Goal: Information Seeking & Learning: Learn about a topic

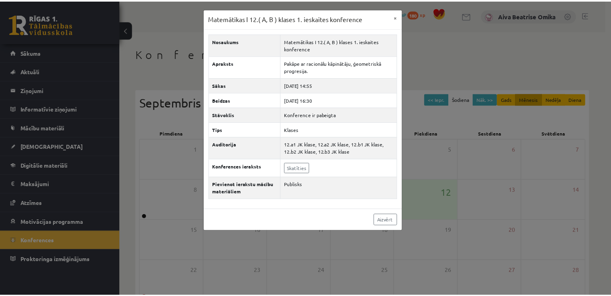
scroll to position [87, 0]
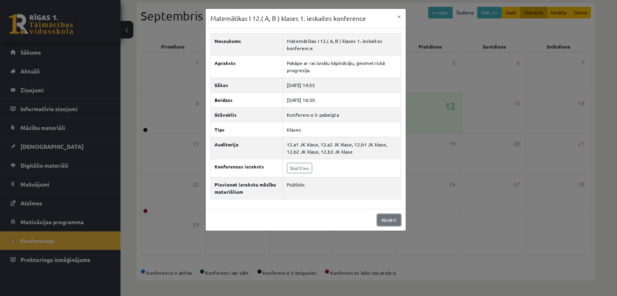
click at [384, 220] on link "Aizvērt" at bounding box center [389, 220] width 24 height 12
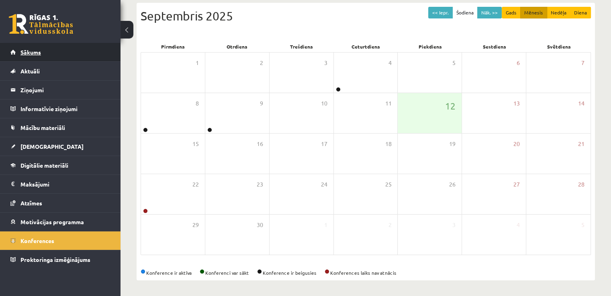
click at [51, 50] on link "Sākums" at bounding box center [60, 52] width 100 height 18
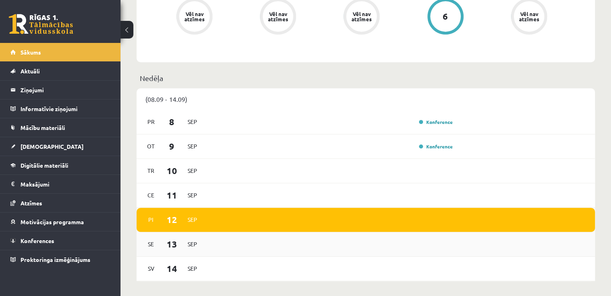
scroll to position [442, 0]
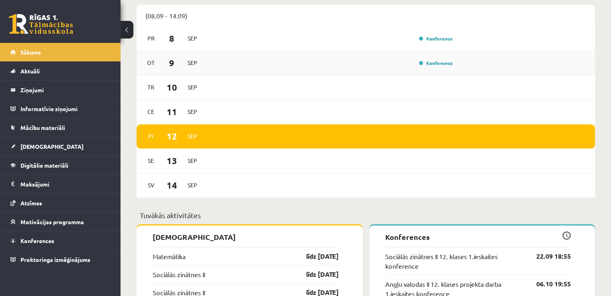
click at [429, 67] on div "Konference" at bounding box center [435, 63] width 40 height 8
click at [429, 63] on link "Konference" at bounding box center [436, 63] width 34 height 6
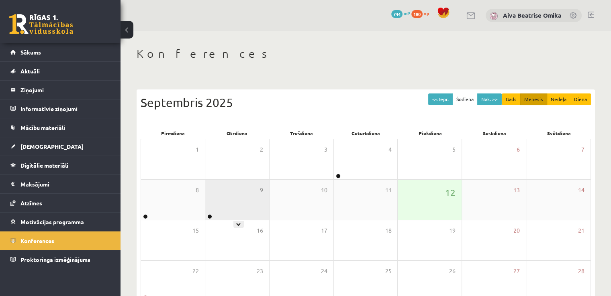
click at [239, 196] on div "9" at bounding box center [237, 200] width 64 height 40
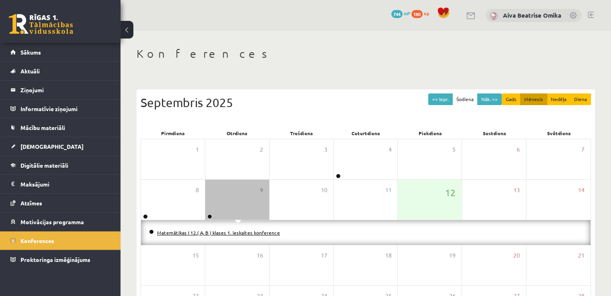
click at [219, 233] on link "Matemātikas I 12.( A, B ) klases 1. ieskaites konference" at bounding box center [218, 233] width 123 height 6
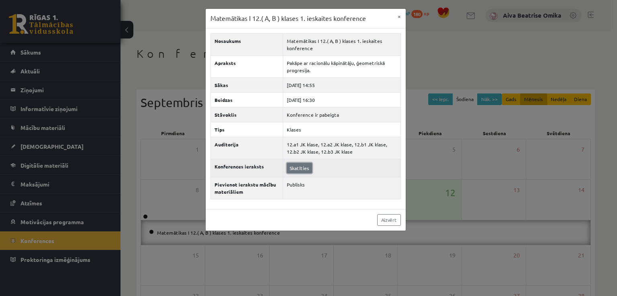
click at [306, 166] on link "Skatīties" at bounding box center [299, 168] width 25 height 10
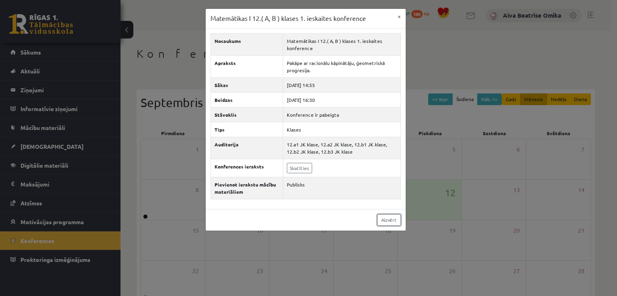
drag, startPoint x: 393, startPoint y: 222, endPoint x: 201, endPoint y: 188, distance: 194.4
click at [393, 221] on link "Aizvērt" at bounding box center [389, 220] width 24 height 12
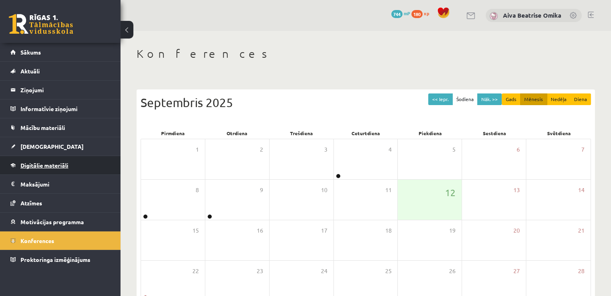
click at [51, 166] on span "Digitālie materiāli" at bounding box center [44, 165] width 48 height 7
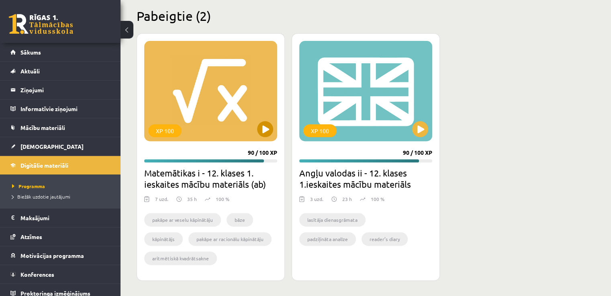
scroll to position [242, 0]
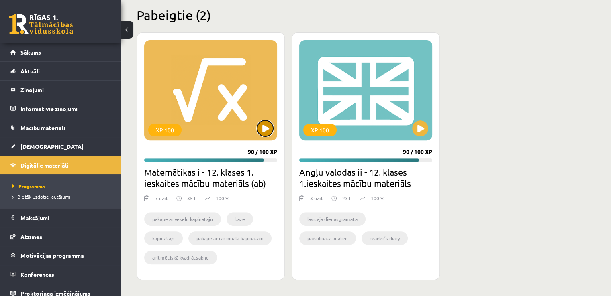
click at [261, 132] on button at bounding box center [265, 128] width 16 height 16
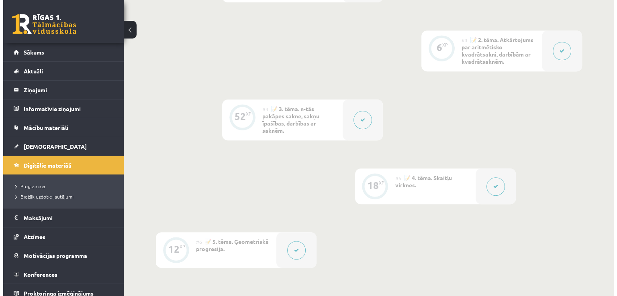
scroll to position [522, 0]
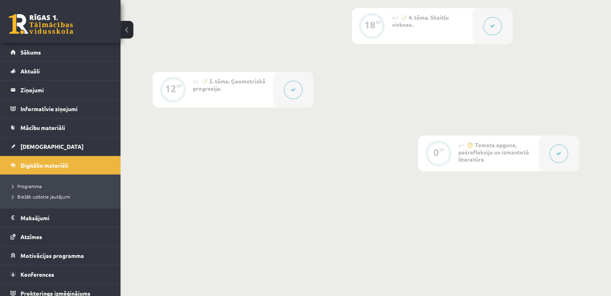
click at [288, 87] on button at bounding box center [293, 90] width 18 height 18
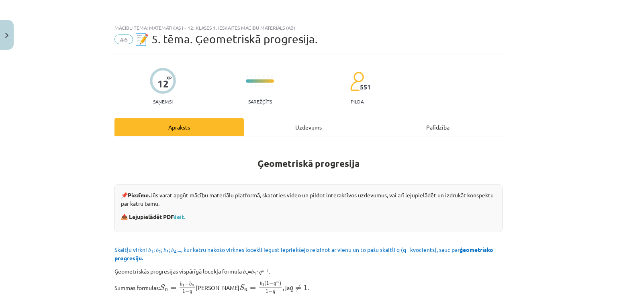
click at [297, 132] on div "Uzdevums" at bounding box center [308, 127] width 129 height 18
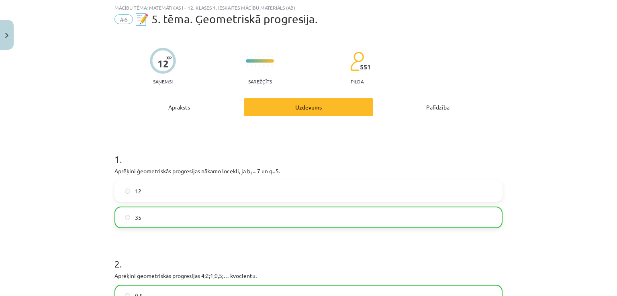
click at [201, 110] on div "Apraksts" at bounding box center [178, 107] width 129 height 18
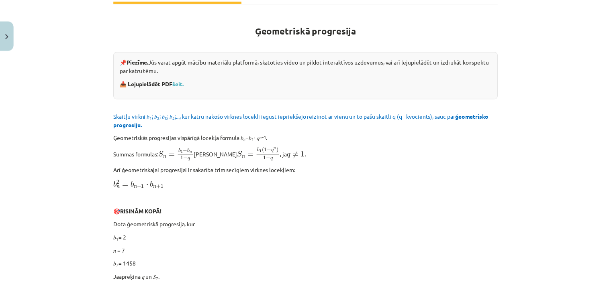
scroll to position [60, 0]
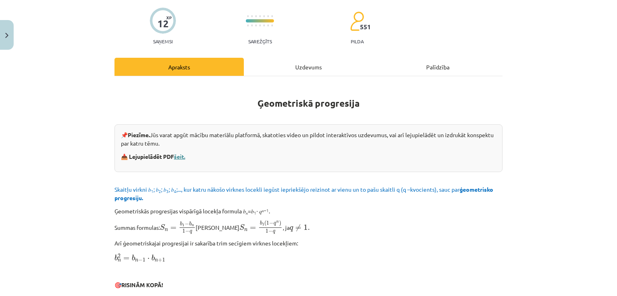
click at [180, 155] on link "šeit." at bounding box center [179, 156] width 11 height 7
click at [0, 39] on button "Close" at bounding box center [7, 35] width 14 height 30
click at [53, 57] on div "Mācību tēma: Matemātikas i - 12. klases 1. ieskaites mācību materiāls (ab) #6 📝…" at bounding box center [308, 148] width 617 height 296
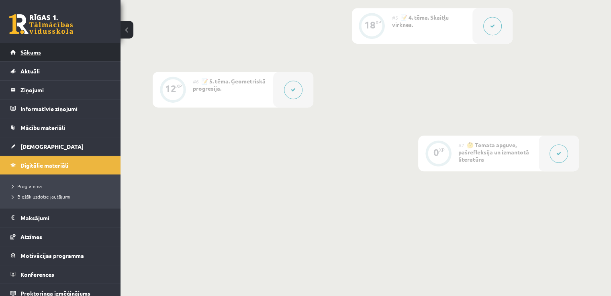
click at [25, 49] on span "Sākums" at bounding box center [30, 52] width 20 height 7
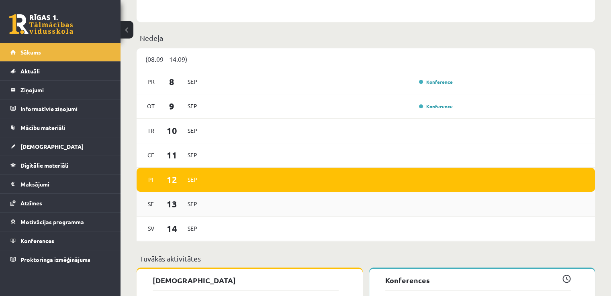
scroll to position [402, 0]
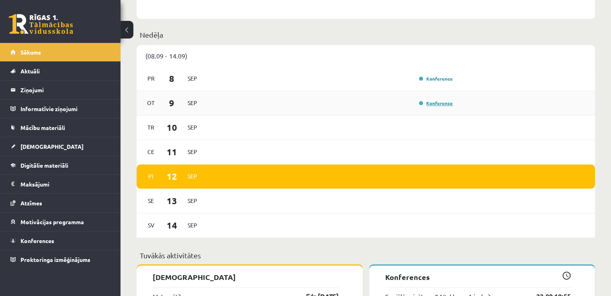
click at [441, 104] on link "Konference" at bounding box center [436, 103] width 34 height 6
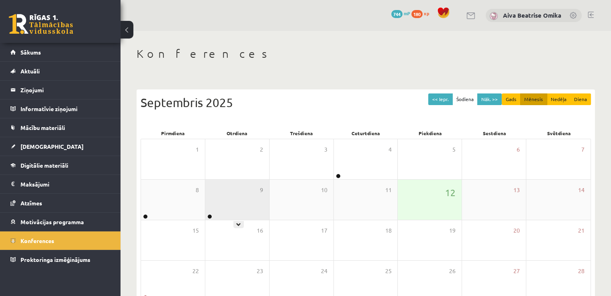
drag, startPoint x: 232, startPoint y: 200, endPoint x: 229, endPoint y: 204, distance: 5.1
click at [233, 200] on div "9" at bounding box center [237, 200] width 64 height 40
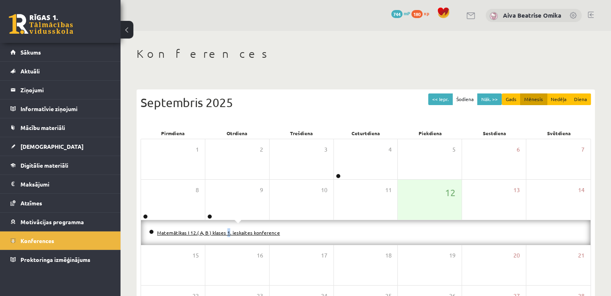
click at [213, 235] on li "Matemātikas I 12.( A, B ) klases 1. ieskaites konference" at bounding box center [365, 233] width 433 height 9
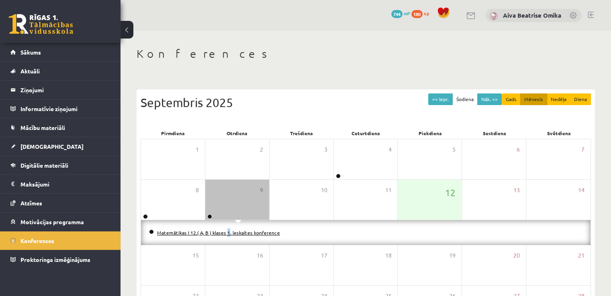
click at [213, 233] on link "Matemātikas I 12.( A, B ) klases 1. ieskaites konference" at bounding box center [218, 233] width 123 height 6
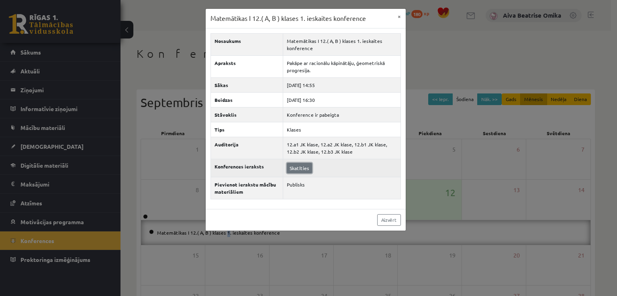
click at [306, 169] on link "Skatīties" at bounding box center [299, 168] width 25 height 10
